Goal: Task Accomplishment & Management: Use online tool/utility

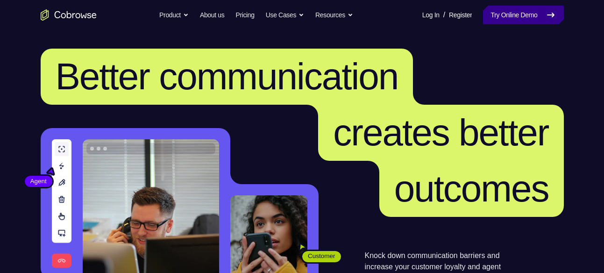
click at [537, 17] on link "Try Online Demo" at bounding box center [523, 15] width 80 height 19
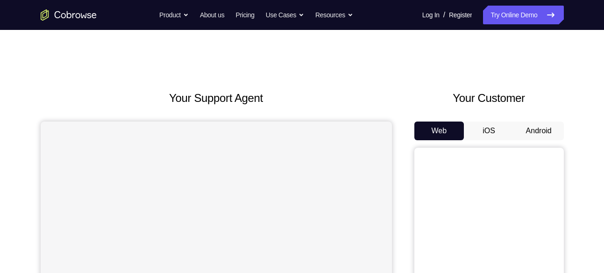
click at [538, 129] on button "Android" at bounding box center [539, 131] width 50 height 19
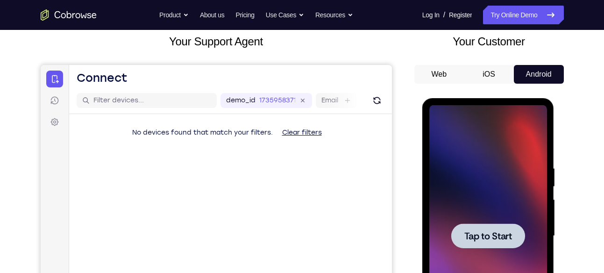
click at [531, 162] on div at bounding box center [488, 236] width 118 height 262
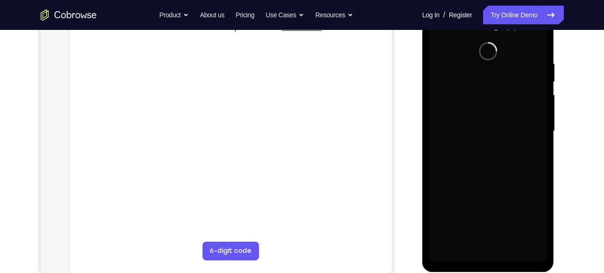
scroll to position [162, 0]
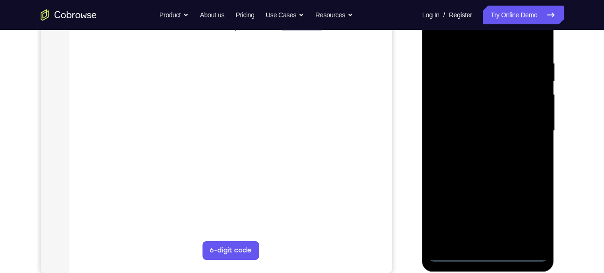
click at [486, 259] on div at bounding box center [488, 131] width 118 height 262
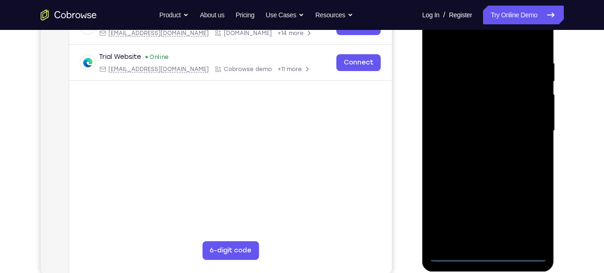
click at [528, 212] on div at bounding box center [488, 131] width 118 height 262
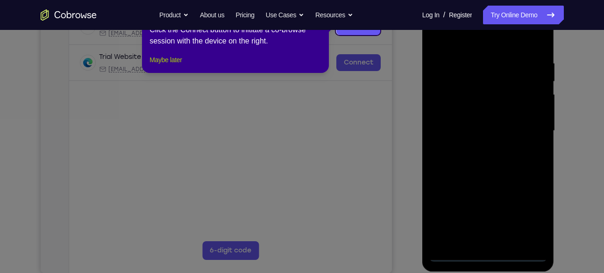
click at [177, 65] on button "Maybe later" at bounding box center [166, 59] width 32 height 11
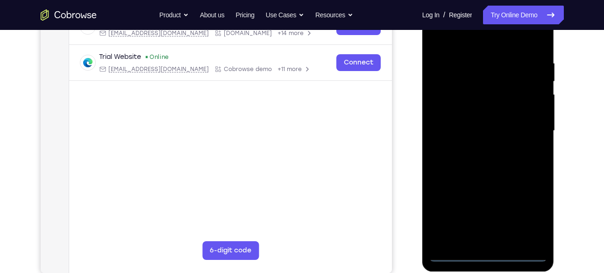
click at [479, 44] on div at bounding box center [488, 131] width 118 height 262
click at [527, 126] on div at bounding box center [488, 131] width 118 height 262
click at [480, 148] on div at bounding box center [488, 131] width 118 height 262
click at [483, 124] on div at bounding box center [488, 131] width 118 height 262
click at [470, 111] on div at bounding box center [488, 131] width 118 height 262
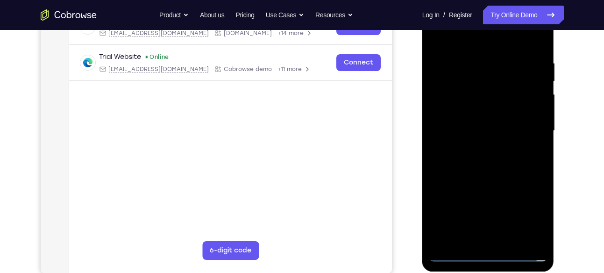
click at [470, 111] on div at bounding box center [488, 131] width 118 height 262
click at [471, 131] on div at bounding box center [488, 131] width 118 height 262
click at [472, 161] on div at bounding box center [488, 131] width 118 height 262
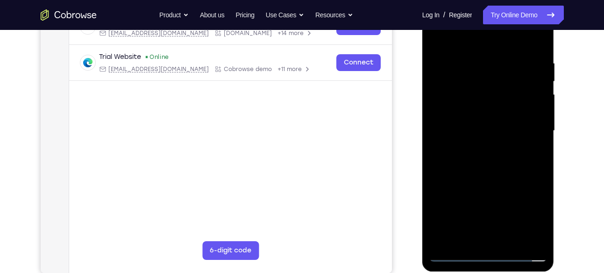
click at [473, 164] on div at bounding box center [488, 131] width 118 height 262
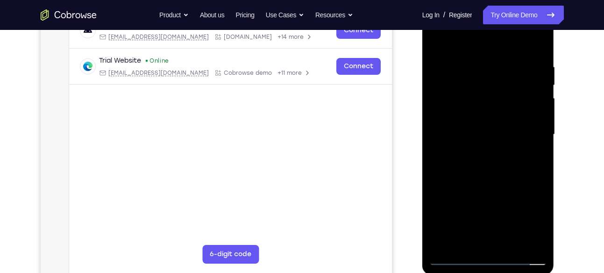
click at [489, 181] on div at bounding box center [488, 135] width 118 height 262
click at [540, 40] on div at bounding box center [488, 135] width 118 height 262
click at [471, 63] on div at bounding box center [488, 136] width 118 height 262
click at [453, 57] on div at bounding box center [488, 136] width 118 height 262
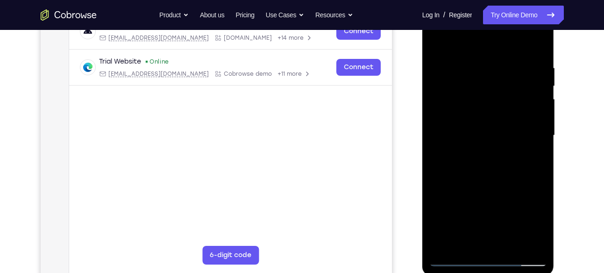
scroll to position [150, 0]
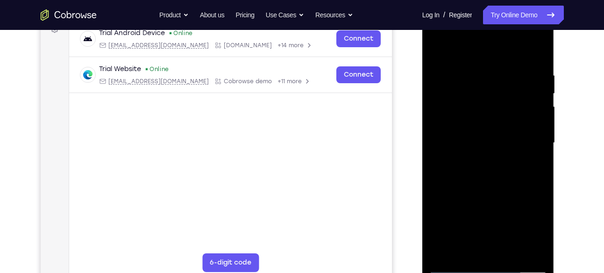
click at [437, 48] on div at bounding box center [488, 143] width 118 height 262
click at [476, 85] on div at bounding box center [488, 143] width 118 height 262
drag, startPoint x: 504, startPoint y: 159, endPoint x: 496, endPoint y: 63, distance: 97.1
click at [496, 63] on div at bounding box center [488, 143] width 118 height 262
drag, startPoint x: 499, startPoint y: 146, endPoint x: 498, endPoint y: 95, distance: 50.9
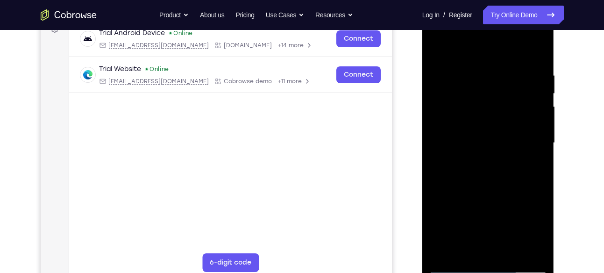
click at [498, 95] on div at bounding box center [488, 143] width 118 height 262
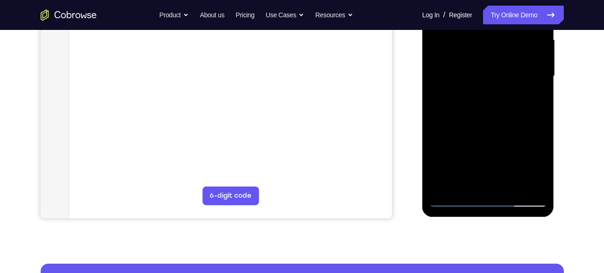
scroll to position [222, 0]
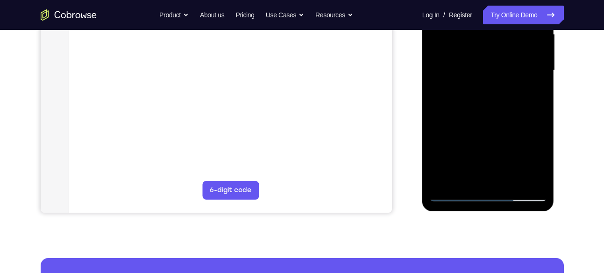
drag, startPoint x: 519, startPoint y: 152, endPoint x: 518, endPoint y: 100, distance: 52.3
click at [518, 100] on div at bounding box center [488, 71] width 118 height 262
drag, startPoint x: 509, startPoint y: 144, endPoint x: 505, endPoint y: 181, distance: 37.2
click at [505, 181] on div at bounding box center [488, 71] width 118 height 262
drag, startPoint x: 504, startPoint y: 114, endPoint x: 501, endPoint y: 154, distance: 40.3
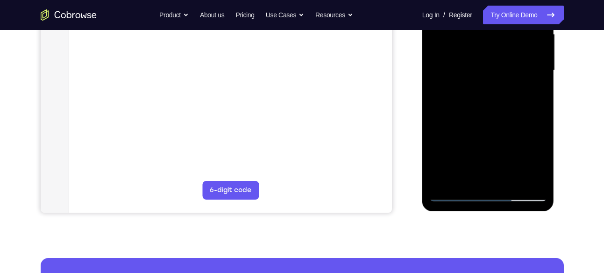
click at [501, 154] on div at bounding box center [488, 71] width 118 height 262
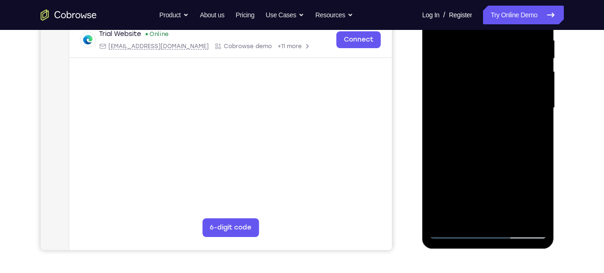
scroll to position [182, 0]
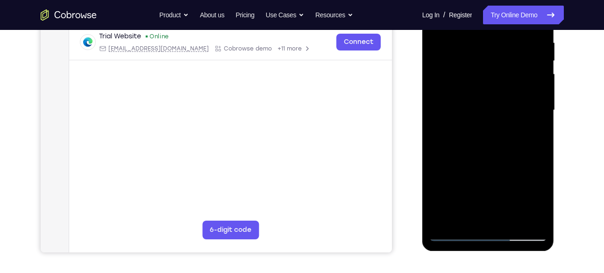
click at [445, 220] on div at bounding box center [488, 110] width 118 height 262
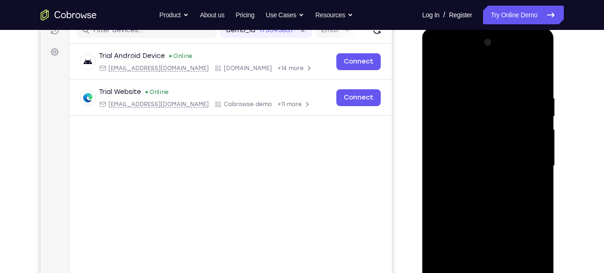
scroll to position [123, 0]
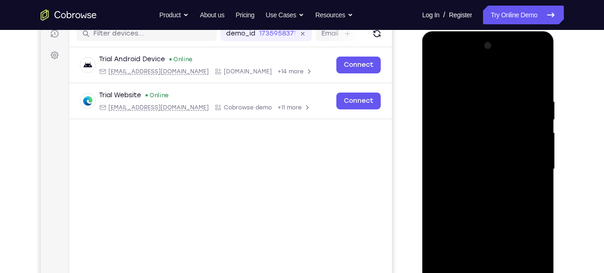
click at [471, 80] on div at bounding box center [488, 169] width 118 height 262
click at [475, 92] on div at bounding box center [488, 169] width 118 height 262
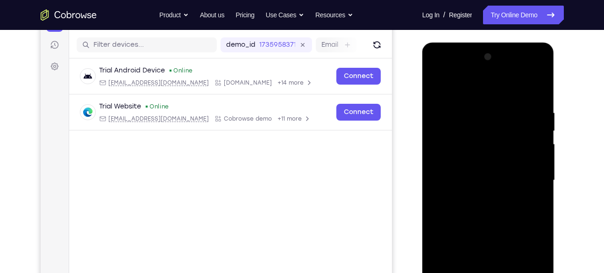
scroll to position [111, 0]
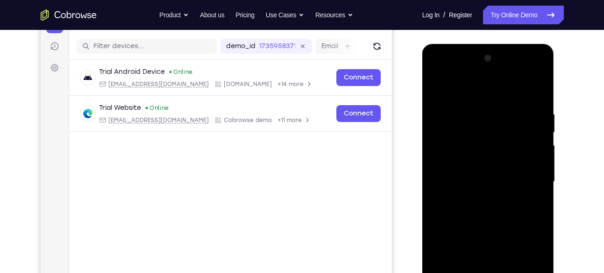
click at [536, 130] on div at bounding box center [488, 182] width 118 height 262
click at [537, 91] on div at bounding box center [488, 182] width 118 height 262
drag, startPoint x: 531, startPoint y: 109, endPoint x: 470, endPoint y: 111, distance: 60.8
click at [470, 111] on div at bounding box center [488, 182] width 118 height 262
drag, startPoint x: 509, startPoint y: 120, endPoint x: 449, endPoint y: 123, distance: 60.4
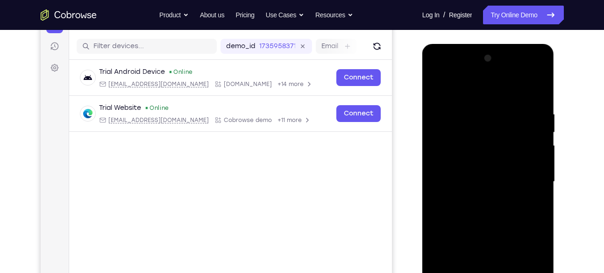
click at [449, 123] on div at bounding box center [488, 182] width 118 height 262
click at [448, 109] on div at bounding box center [488, 182] width 118 height 262
click at [526, 132] on div at bounding box center [488, 182] width 118 height 262
click at [526, 128] on div at bounding box center [488, 182] width 118 height 262
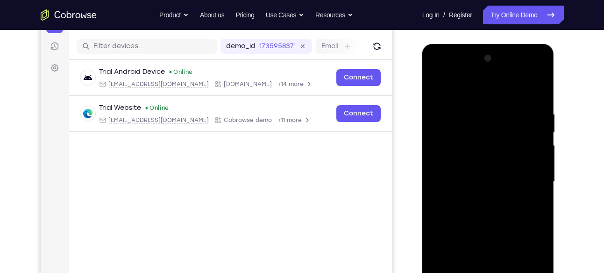
click at [526, 128] on div at bounding box center [488, 182] width 118 height 262
click at [536, 150] on div at bounding box center [488, 182] width 118 height 262
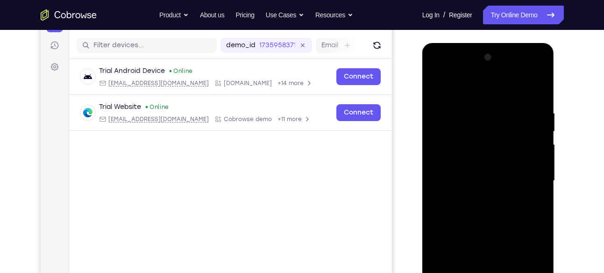
scroll to position [111, 0]
click at [537, 92] on div at bounding box center [488, 181] width 118 height 262
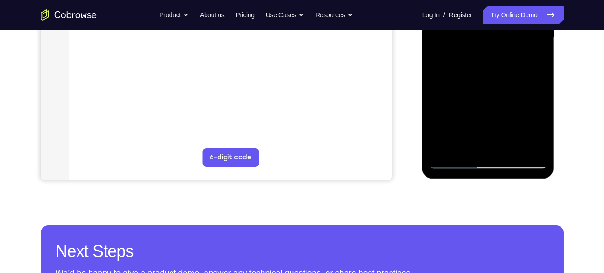
scroll to position [255, 0]
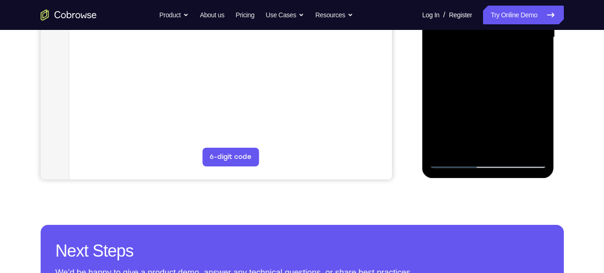
click at [512, 150] on div at bounding box center [488, 38] width 118 height 262
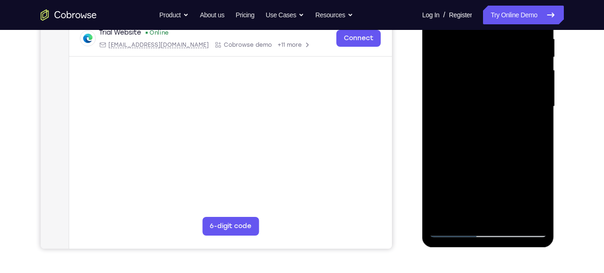
scroll to position [174, 0]
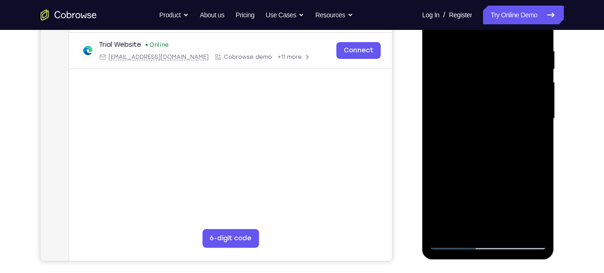
click at [502, 173] on div at bounding box center [488, 119] width 118 height 262
click at [455, 243] on div at bounding box center [488, 119] width 118 height 262
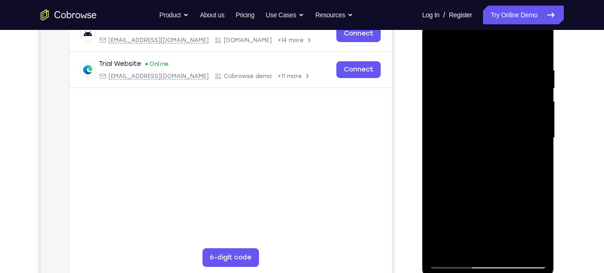
scroll to position [154, 0]
click at [541, 236] on div at bounding box center [488, 139] width 118 height 262
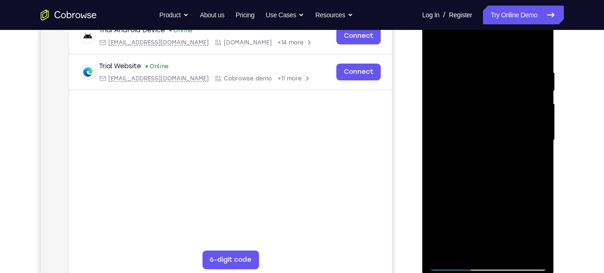
scroll to position [165, 0]
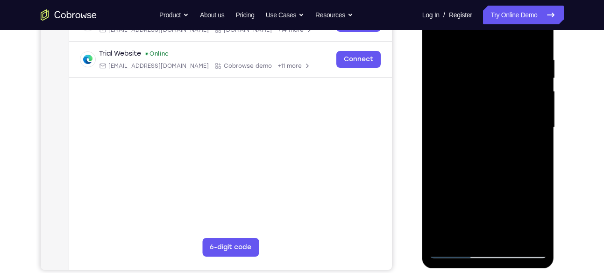
drag, startPoint x: 522, startPoint y: 200, endPoint x: 509, endPoint y: 85, distance: 116.2
click at [509, 85] on div at bounding box center [488, 128] width 118 height 262
drag, startPoint x: 499, startPoint y: 183, endPoint x: 498, endPoint y: 68, distance: 115.0
click at [498, 68] on div at bounding box center [488, 128] width 118 height 262
drag, startPoint x: 493, startPoint y: 188, endPoint x: 491, endPoint y: 53, distance: 135.5
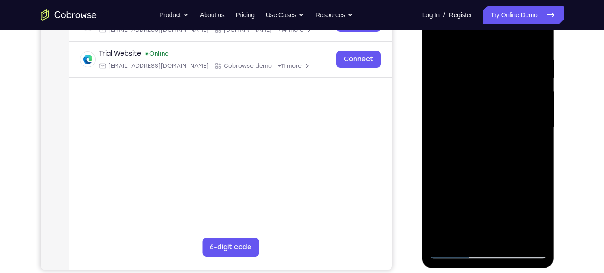
click at [491, 53] on div at bounding box center [488, 128] width 118 height 262
drag, startPoint x: 497, startPoint y: 186, endPoint x: 496, endPoint y: 32, distance: 154.7
click at [496, 32] on div at bounding box center [488, 128] width 118 height 262
drag, startPoint x: 488, startPoint y: 202, endPoint x: 494, endPoint y: 79, distance: 123.1
click at [494, 79] on div at bounding box center [488, 128] width 118 height 262
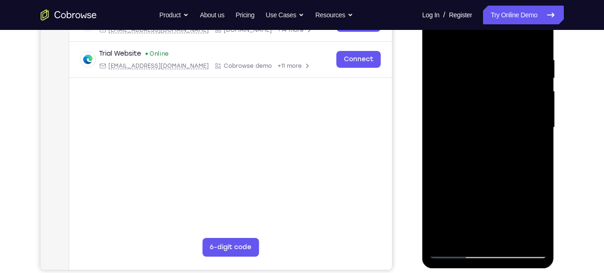
drag, startPoint x: 496, startPoint y: 207, endPoint x: 494, endPoint y: 100, distance: 107.0
click at [494, 100] on div at bounding box center [488, 128] width 118 height 262
drag, startPoint x: 493, startPoint y: 172, endPoint x: 485, endPoint y: 89, distance: 83.1
click at [485, 89] on div at bounding box center [488, 128] width 118 height 262
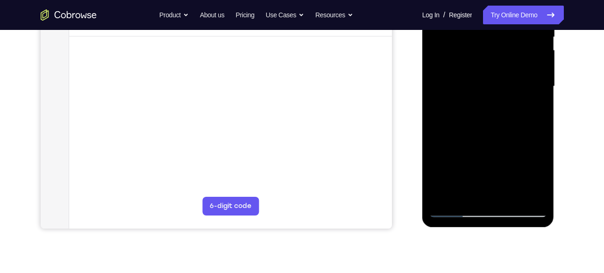
scroll to position [207, 0]
click at [443, 196] on div at bounding box center [488, 86] width 118 height 262
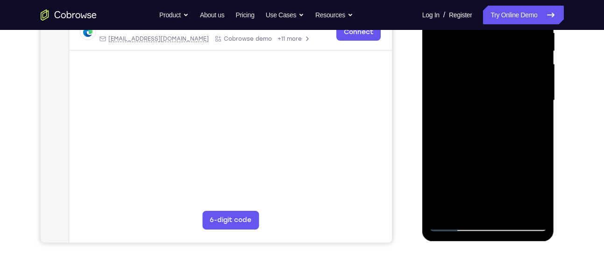
scroll to position [192, 0]
drag, startPoint x: 507, startPoint y: 184, endPoint x: 507, endPoint y: 161, distance: 22.4
click at [507, 161] on div at bounding box center [488, 101] width 118 height 262
drag, startPoint x: 497, startPoint y: 172, endPoint x: 506, endPoint y: 104, distance: 69.3
click at [506, 104] on div at bounding box center [488, 101] width 118 height 262
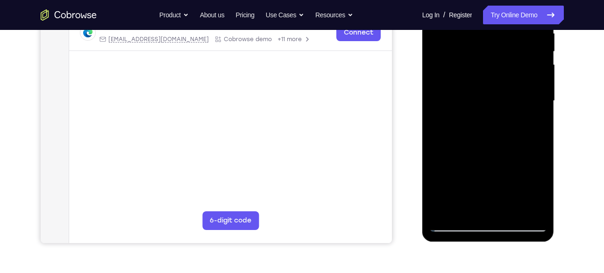
click at [444, 159] on div at bounding box center [488, 101] width 118 height 262
drag, startPoint x: 477, startPoint y: 166, endPoint x: 477, endPoint y: 134, distance: 31.8
click at [477, 134] on div at bounding box center [488, 101] width 118 height 262
click at [467, 182] on div at bounding box center [488, 101] width 118 height 262
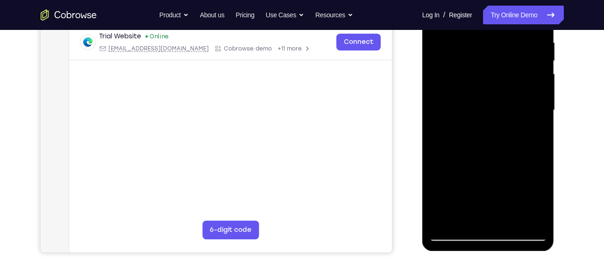
scroll to position [183, 0]
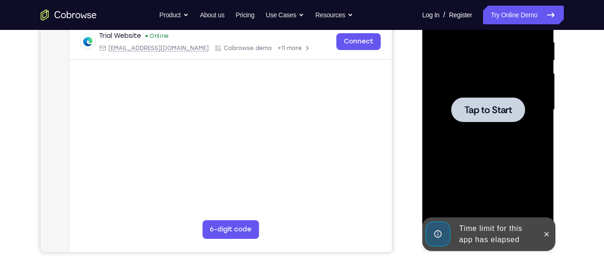
drag, startPoint x: 496, startPoint y: 163, endPoint x: 489, endPoint y: 94, distance: 69.5
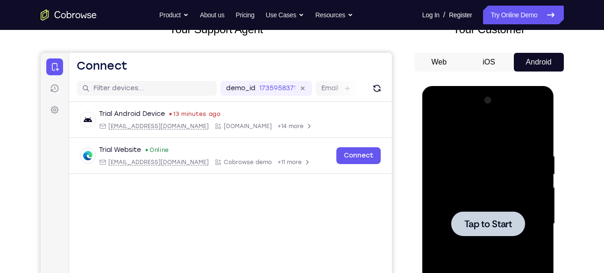
scroll to position [69, 0]
click at [473, 219] on span "Tap to Start" at bounding box center [489, 223] width 48 height 9
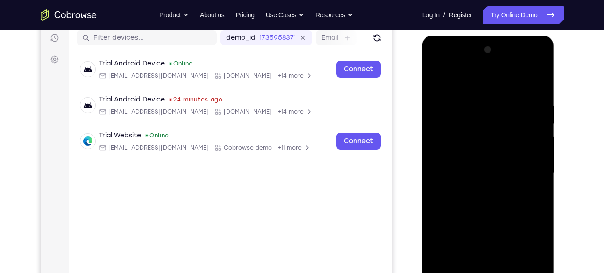
scroll to position [119, 0]
click at [443, 130] on div at bounding box center [488, 174] width 118 height 262
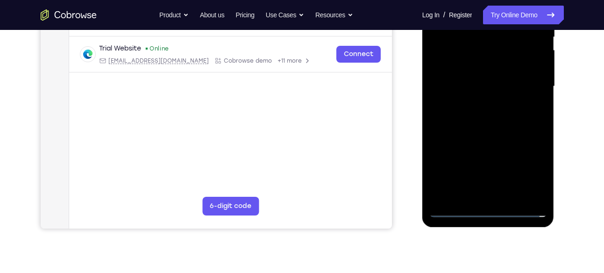
scroll to position [205, 0]
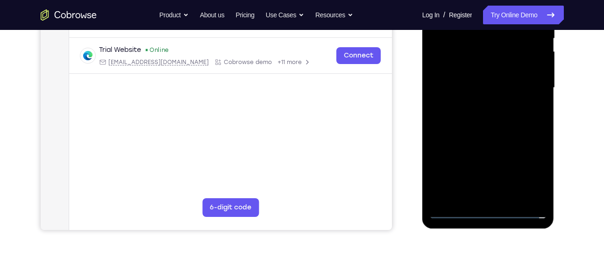
click at [455, 210] on div at bounding box center [488, 88] width 118 height 262
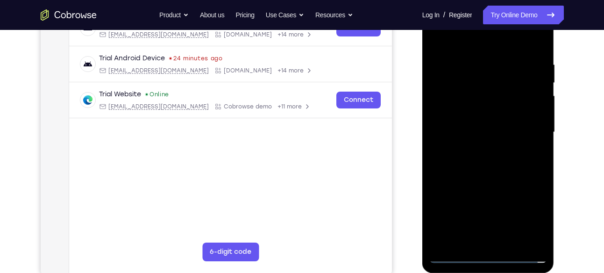
scroll to position [150, 0]
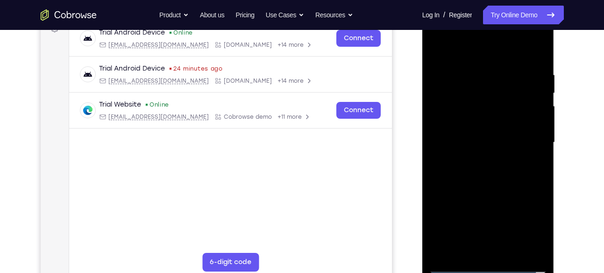
click at [501, 249] on div at bounding box center [488, 143] width 118 height 262
click at [458, 216] on div at bounding box center [488, 143] width 118 height 262
click at [516, 195] on div at bounding box center [488, 143] width 118 height 262
click at [462, 233] on div at bounding box center [488, 143] width 118 height 262
click at [537, 253] on div at bounding box center [488, 143] width 118 height 262
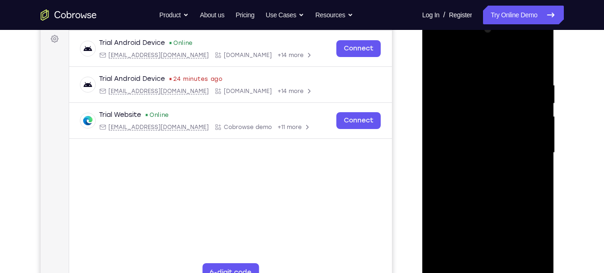
scroll to position [138, 0]
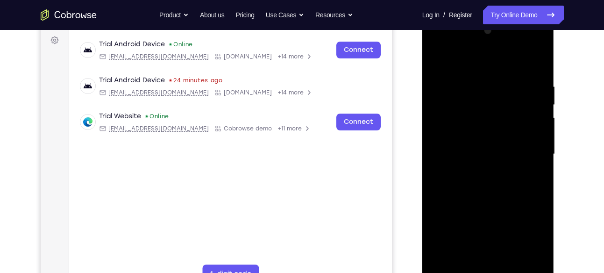
click at [462, 63] on div at bounding box center [488, 154] width 118 height 262
click at [458, 211] on div at bounding box center [488, 154] width 118 height 262
click at [463, 245] on div at bounding box center [488, 154] width 118 height 262
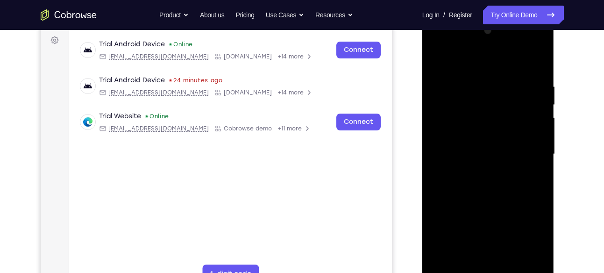
click at [537, 263] on div at bounding box center [488, 154] width 118 height 262
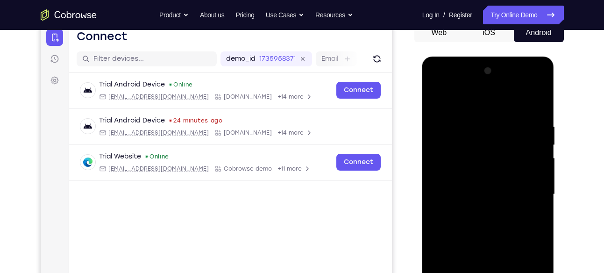
click at [490, 103] on div at bounding box center [488, 195] width 118 height 262
click at [539, 84] on div at bounding box center [488, 195] width 118 height 262
click at [412, 59] on div "Your Support Agent Your Customer Web iOS Android" at bounding box center [302, 164] width 523 height 345
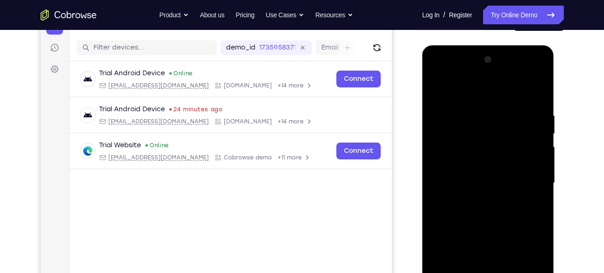
scroll to position [193, 0]
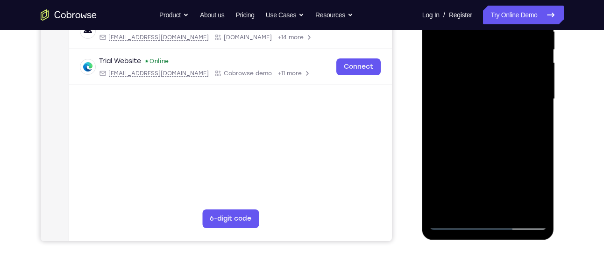
click at [454, 220] on div at bounding box center [488, 99] width 118 height 262
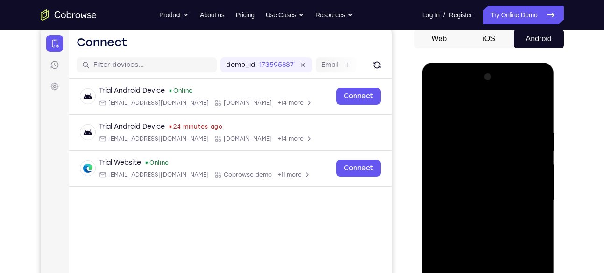
scroll to position [93, 0]
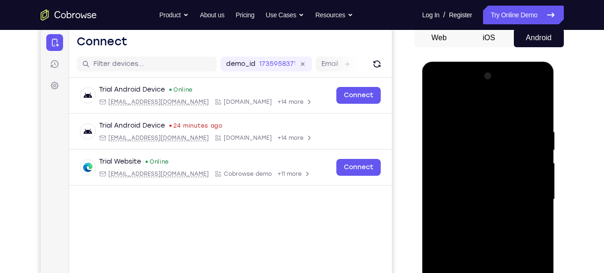
click at [533, 93] on div at bounding box center [488, 200] width 118 height 262
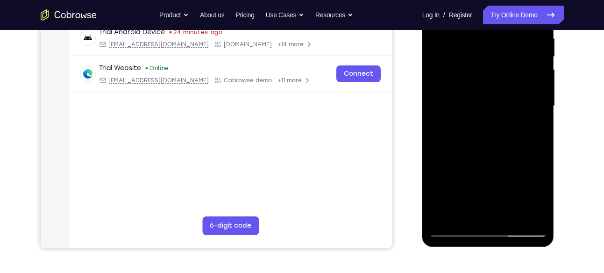
scroll to position [191, 0]
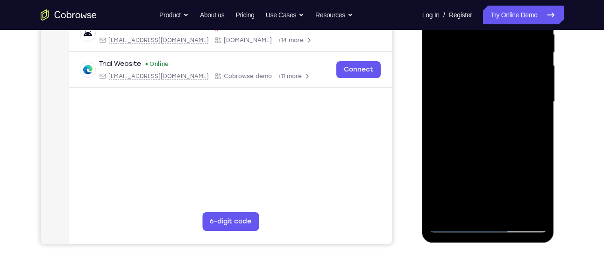
click at [452, 222] on div at bounding box center [488, 102] width 118 height 262
click at [455, 227] on div at bounding box center [488, 102] width 118 height 262
click at [482, 207] on div at bounding box center [488, 102] width 118 height 262
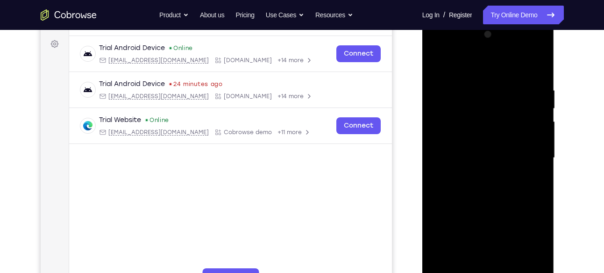
scroll to position [135, 0]
click at [407, 152] on div "Your Support Agent Your Customer Web iOS Android" at bounding box center [302, 127] width 523 height 345
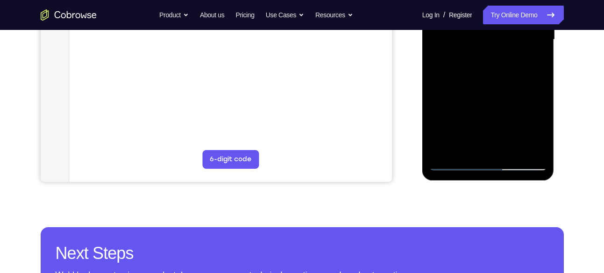
scroll to position [252, 0]
click at [451, 163] on div at bounding box center [488, 40] width 118 height 262
click at [455, 163] on div at bounding box center [488, 40] width 118 height 262
click at [533, 118] on div at bounding box center [488, 40] width 118 height 262
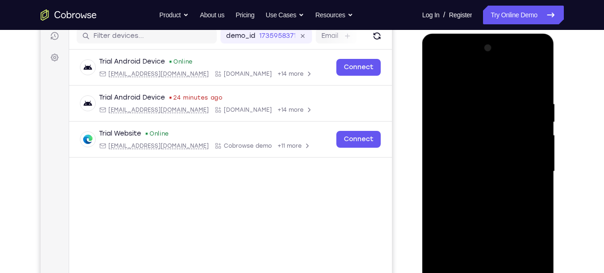
scroll to position [122, 0]
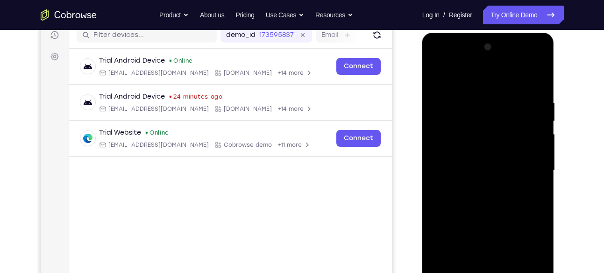
click at [541, 79] on div at bounding box center [488, 171] width 118 height 262
click at [541, 62] on div at bounding box center [488, 171] width 118 height 262
click at [500, 104] on div at bounding box center [488, 171] width 118 height 262
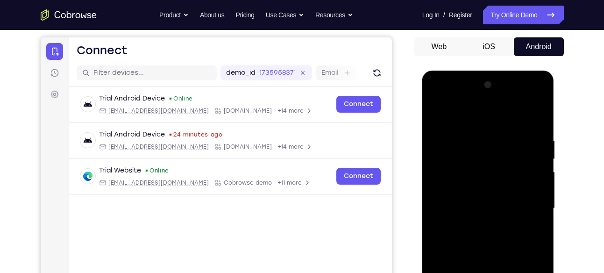
scroll to position [84, 0]
click at [536, 121] on div at bounding box center [488, 209] width 118 height 262
click at [441, 100] on div at bounding box center [488, 209] width 118 height 262
click at [530, 209] on div at bounding box center [488, 209] width 118 height 262
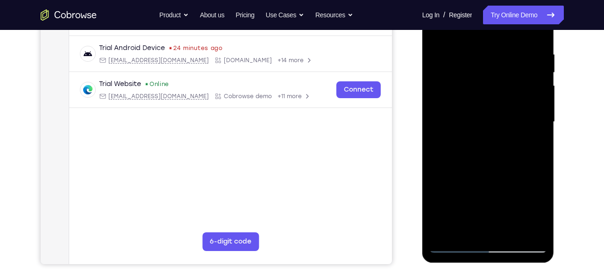
scroll to position [171, 0]
click at [513, 123] on div at bounding box center [488, 122] width 118 height 262
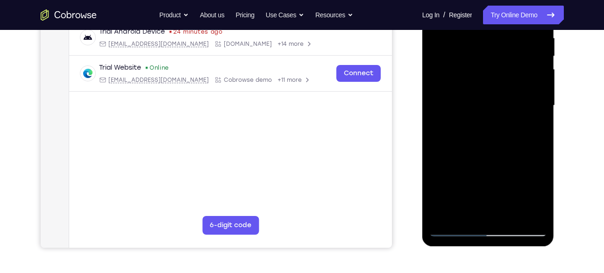
scroll to position [179, 0]
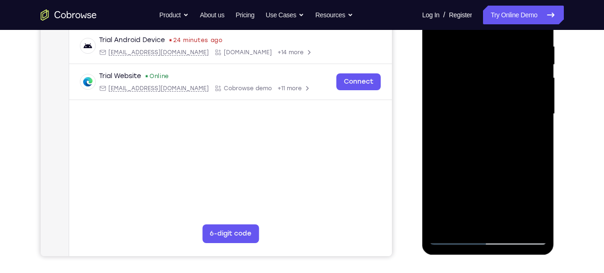
click at [489, 115] on div at bounding box center [488, 114] width 118 height 262
click at [501, 130] on div at bounding box center [488, 114] width 118 height 262
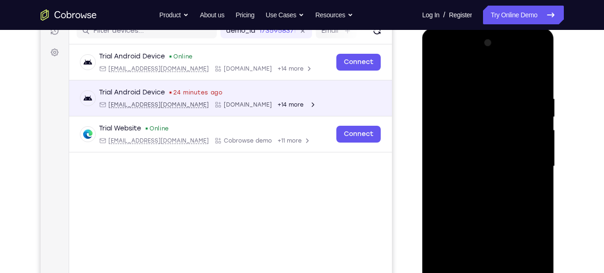
scroll to position [127, 0]
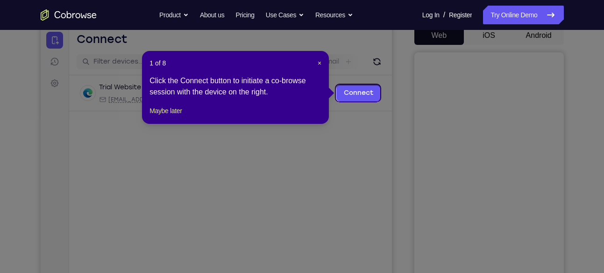
scroll to position [94, 0]
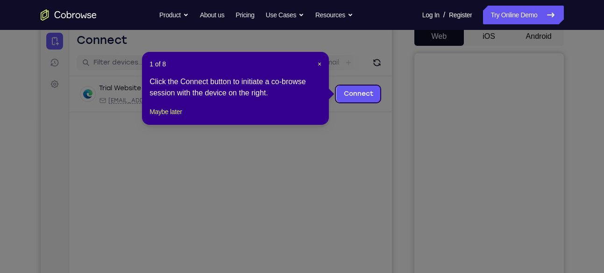
click at [244, 152] on icon at bounding box center [305, 136] width 611 height 273
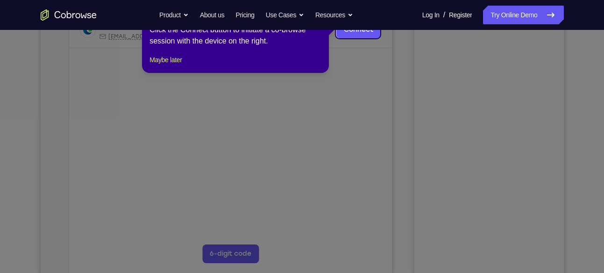
scroll to position [159, 0]
